Goal: Check status: Check status

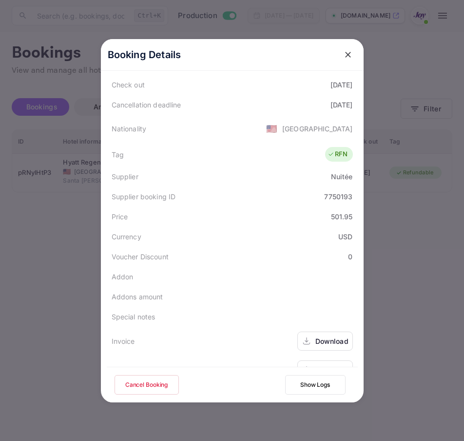
scroll to position [217, 0]
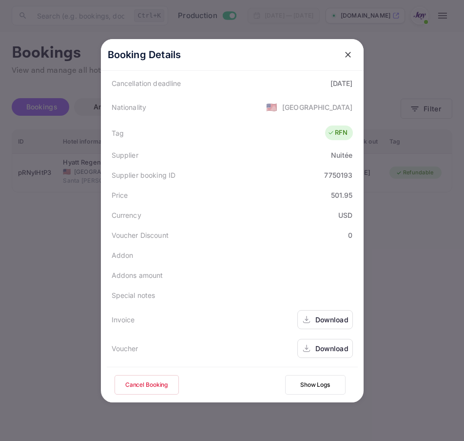
click at [316, 318] on div "Download" at bounding box center [332, 319] width 33 height 10
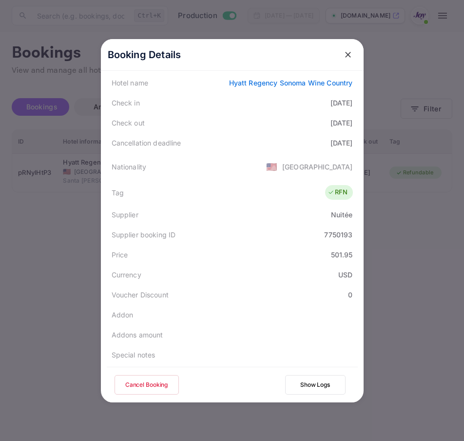
scroll to position [70, 0]
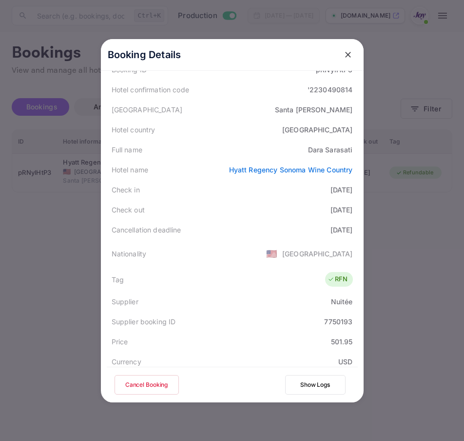
click at [346, 56] on icon "close" at bounding box center [348, 55] width 6 height 6
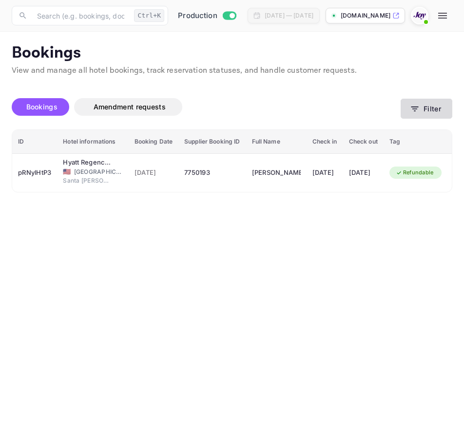
click at [421, 107] on button "Filter" at bounding box center [427, 109] width 52 height 20
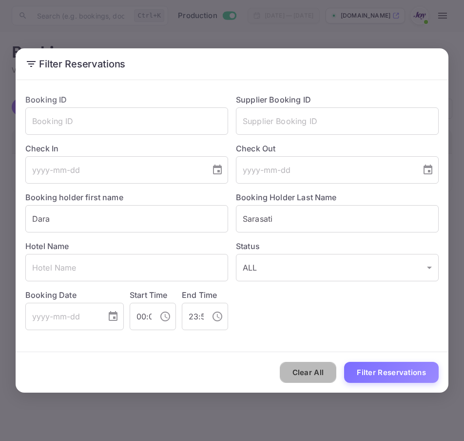
click at [318, 377] on button "Clear All" at bounding box center [308, 372] width 57 height 21
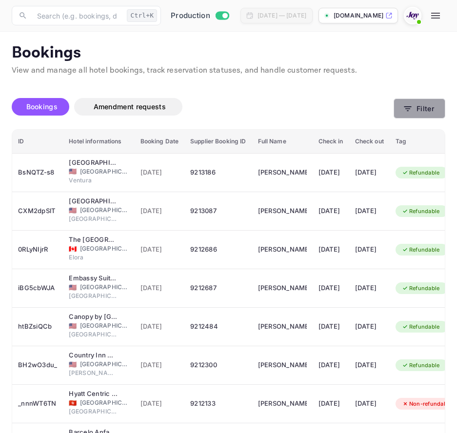
click at [408, 117] on button "Filter" at bounding box center [420, 109] width 52 height 20
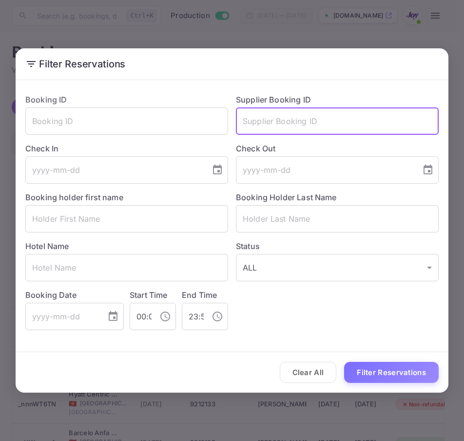
click at [330, 120] on input "text" at bounding box center [337, 120] width 203 height 27
paste input "9197278"
type input "9197278"
click at [379, 374] on button "Filter Reservations" at bounding box center [391, 372] width 95 height 21
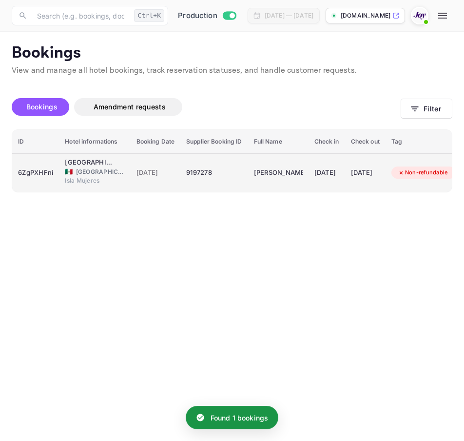
click at [35, 176] on div "6ZgPXHFni" at bounding box center [35, 173] width 35 height 16
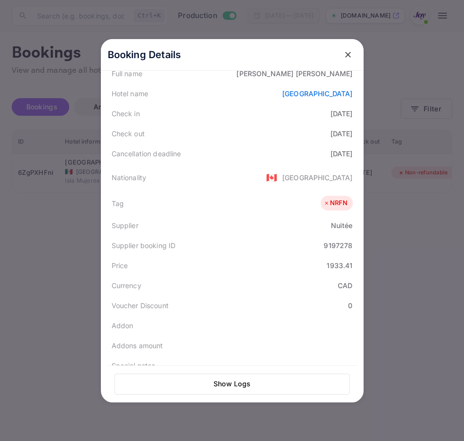
scroll to position [218, 0]
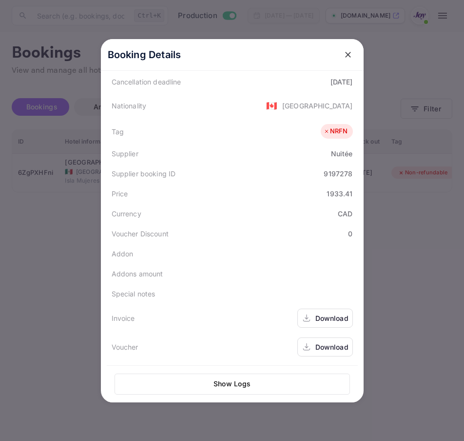
click at [331, 319] on div "Download" at bounding box center [332, 318] width 33 height 10
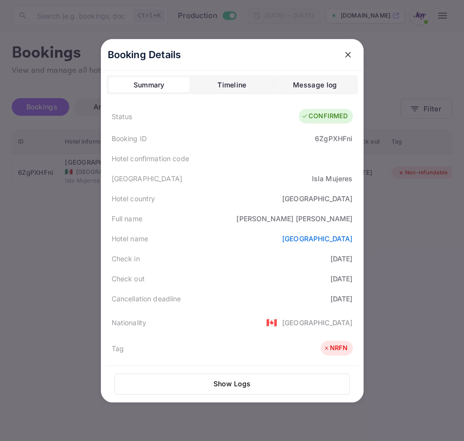
scroll to position [0, 0]
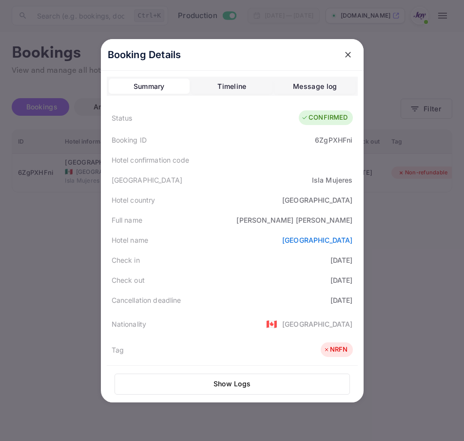
click at [344, 61] on button "close" at bounding box center [349, 55] width 18 height 18
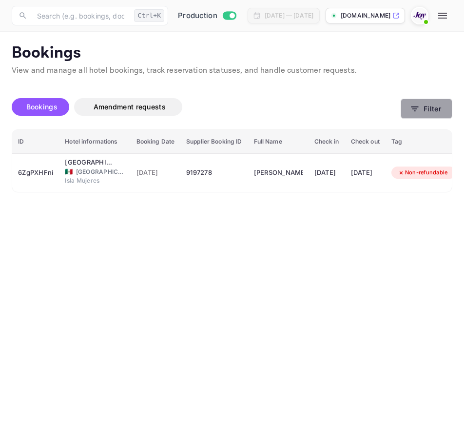
click at [415, 106] on icon "button" at bounding box center [415, 108] width 7 height 5
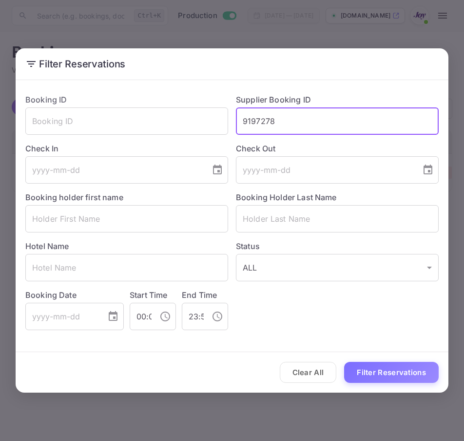
click at [330, 120] on input "9197278" at bounding box center [337, 120] width 203 height 27
drag, startPoint x: 321, startPoint y: 381, endPoint x: 317, endPoint y: 418, distance: 37.3
click at [317, 418] on div "Filter Reservations Booking ID ​ Supplier Booking ID 9197278 ​ Check In ​ Check…" at bounding box center [232, 220] width 464 height 441
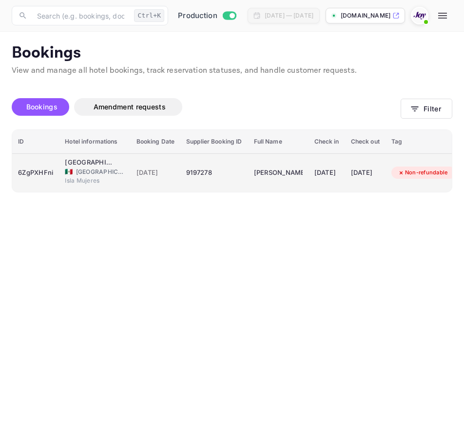
click at [115, 174] on span "[GEOGRAPHIC_DATA]" at bounding box center [100, 171] width 49 height 9
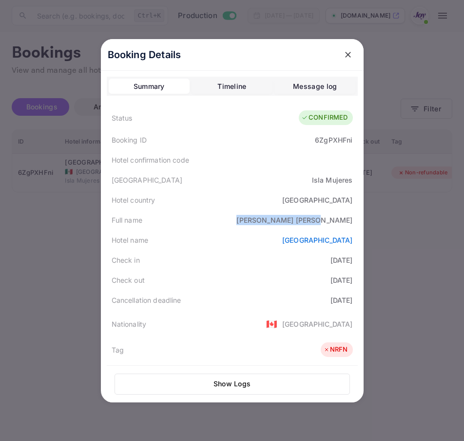
drag, startPoint x: 289, startPoint y: 221, endPoint x: 351, endPoint y: 219, distance: 62.5
click at [351, 219] on div "Full name [PERSON_NAME]" at bounding box center [232, 220] width 251 height 20
copy div "[PERSON_NAME]"
click at [348, 53] on icon "close" at bounding box center [348, 55] width 10 height 10
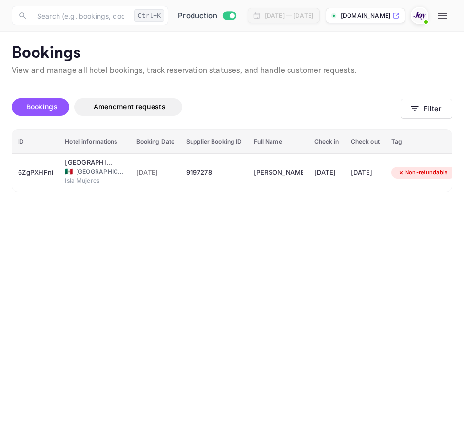
click at [418, 121] on div "Bookings Amendment requests Filter" at bounding box center [232, 108] width 441 height 41
click at [419, 114] on button "Filter" at bounding box center [427, 109] width 52 height 20
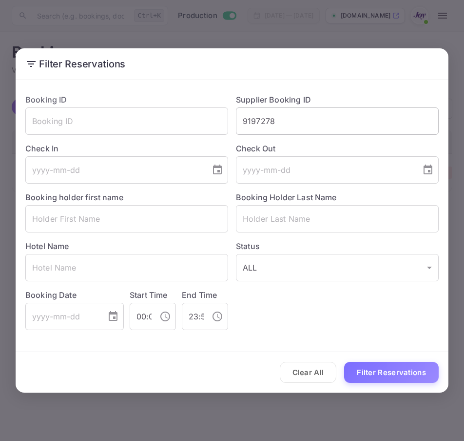
click at [301, 124] on input "9197278" at bounding box center [337, 120] width 203 height 27
click at [289, 373] on button "Clear All" at bounding box center [308, 372] width 57 height 21
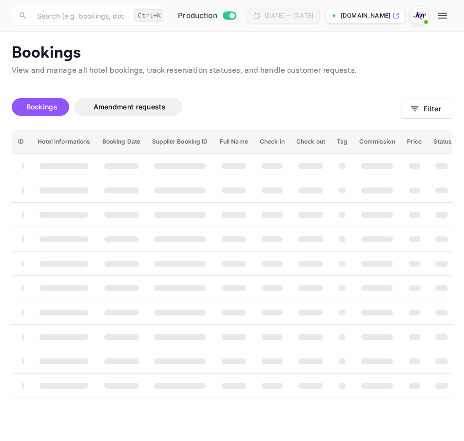
click at [289, 373] on div "Clear All Filter Reservations" at bounding box center [232, 372] width 433 height 40
click at [419, 108] on icon "button" at bounding box center [415, 109] width 10 height 10
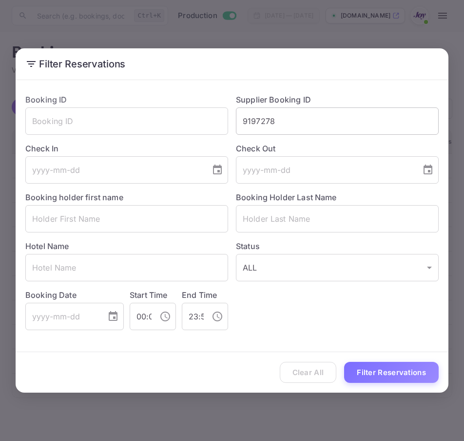
click at [327, 127] on input "9197278" at bounding box center [337, 120] width 203 height 27
paste input "7010297"
type input "7010297"
click at [344, 362] on button "Filter Reservations" at bounding box center [391, 372] width 95 height 21
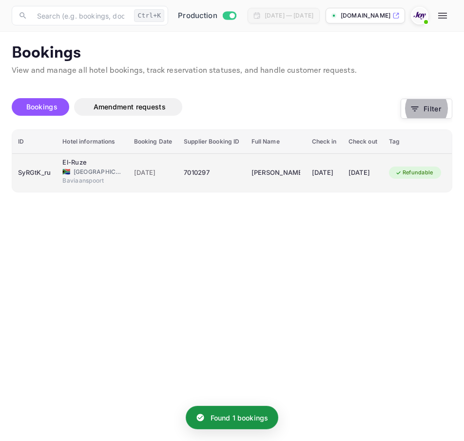
click at [60, 176] on td "El-Ruze 🇿🇦 [GEOGRAPHIC_DATA] Baviaanspoort" at bounding box center [92, 172] width 71 height 39
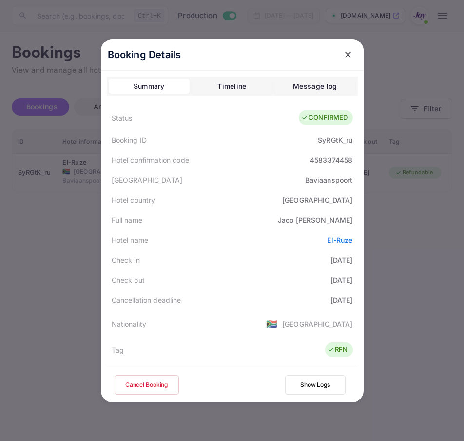
click at [43, 186] on div at bounding box center [232, 220] width 464 height 441
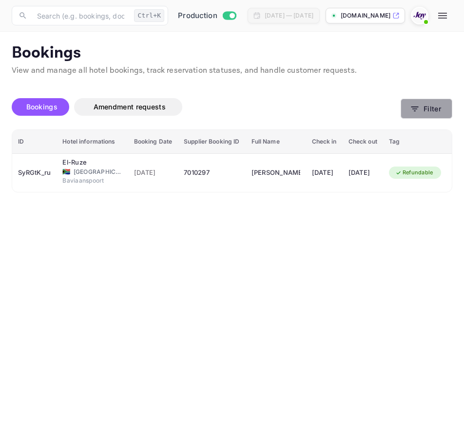
click at [434, 109] on button "Filter" at bounding box center [427, 109] width 52 height 20
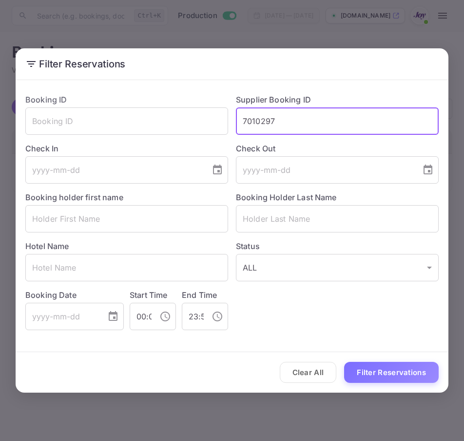
click at [316, 127] on input "7010297" at bounding box center [337, 120] width 203 height 27
click at [176, 423] on div "Filter Reservations Booking ID ​ Supplier Booking ID ​ Check In ​ Check Out ​ B…" at bounding box center [232, 220] width 464 height 441
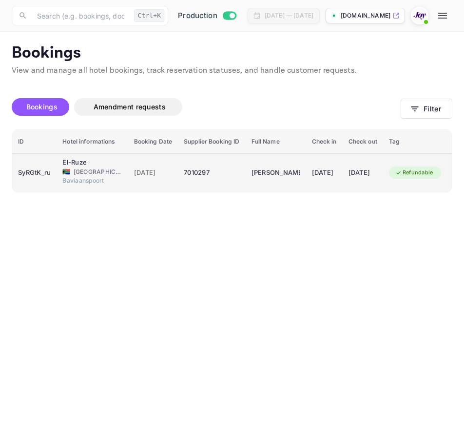
click at [84, 181] on span "Baviaanspoort" at bounding box center [86, 180] width 49 height 9
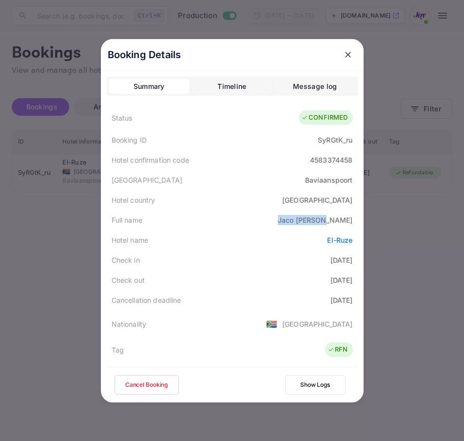
drag, startPoint x: 300, startPoint y: 219, endPoint x: 354, endPoint y: 221, distance: 54.2
click at [354, 221] on div "Booking Details Summary Timeline Message log Status CONFIRMED Booking ID SyRGtK…" at bounding box center [232, 220] width 263 height 363
copy div "[PERSON_NAME]"
